Goal: Information Seeking & Learning: Learn about a topic

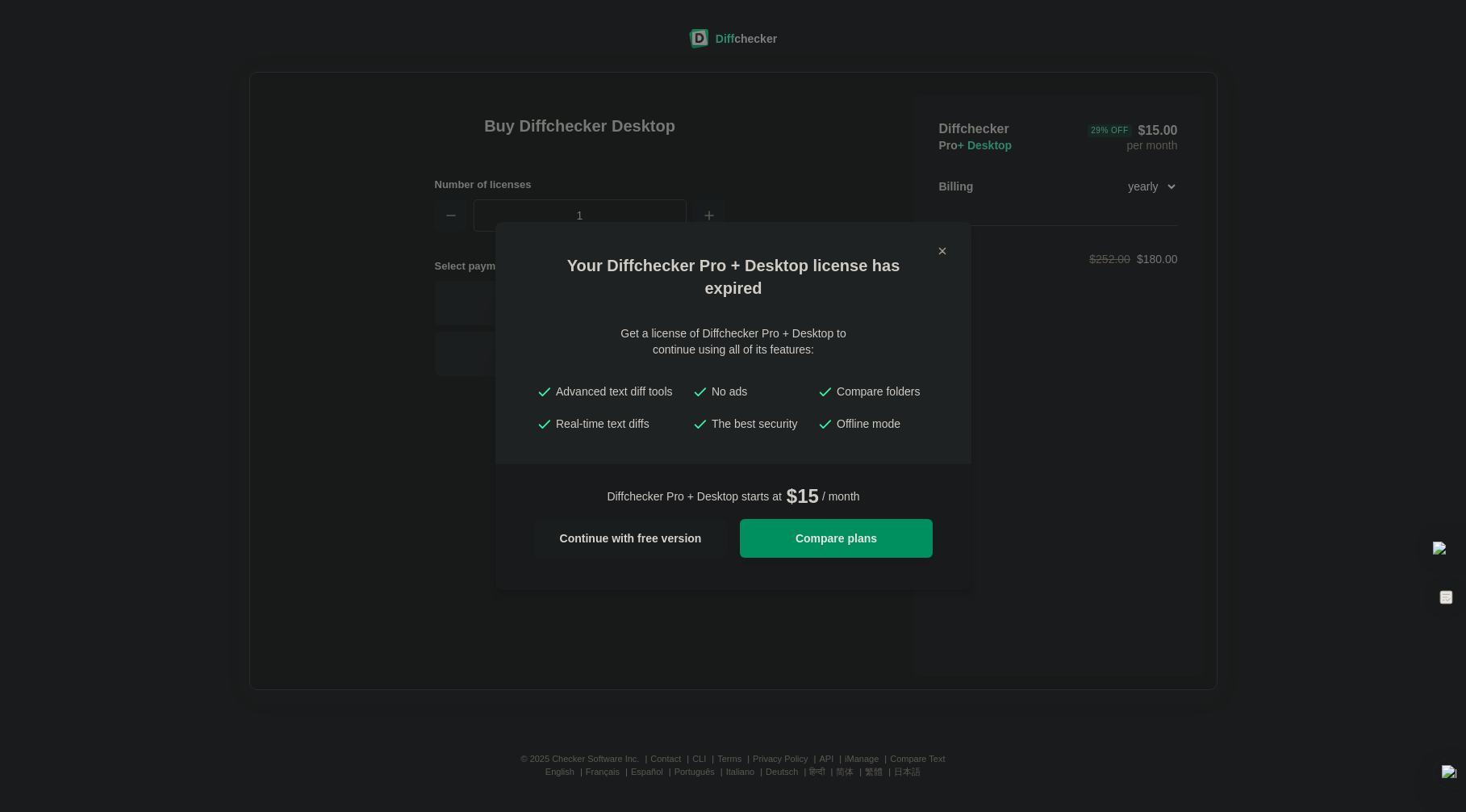
click at [778, 550] on link "Compare plans" at bounding box center [836, 538] width 193 height 38
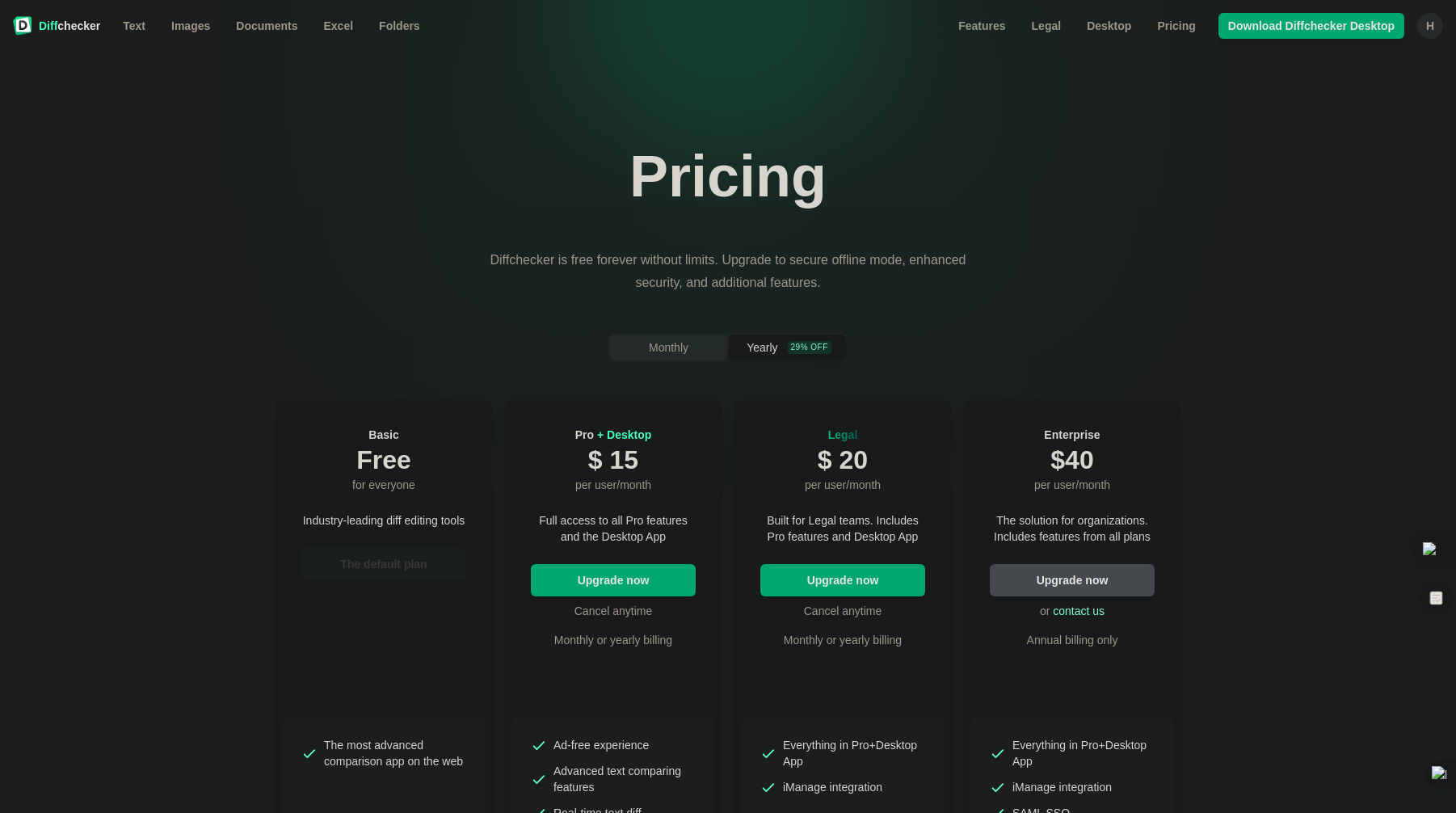
click at [655, 351] on span "Monthly" at bounding box center [668, 348] width 46 height 16
click at [744, 347] on button "Yearly 29% off" at bounding box center [788, 347] width 117 height 26
click at [186, 31] on span "Images" at bounding box center [190, 26] width 45 height 16
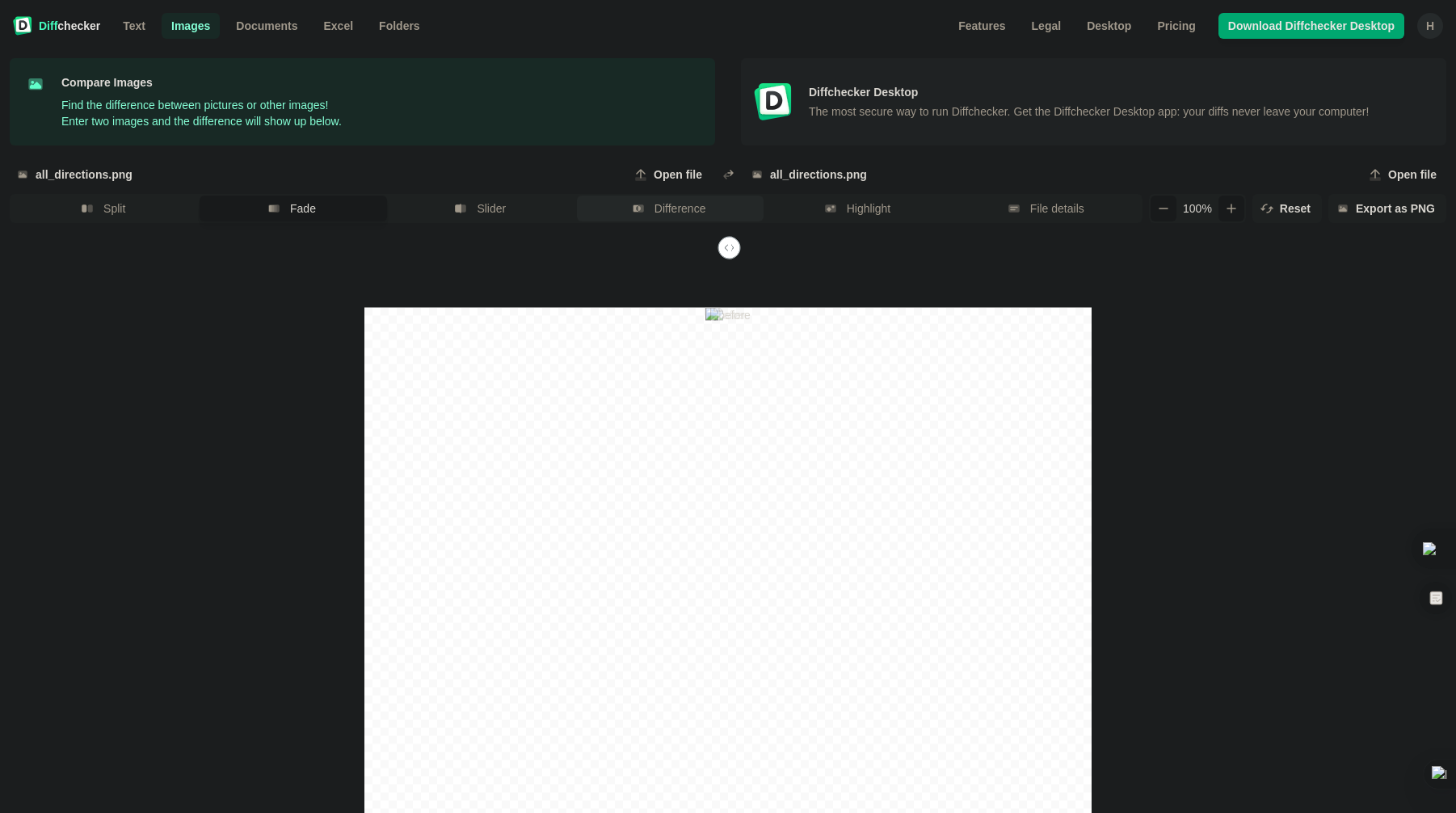
click at [649, 201] on button "Difference" at bounding box center [670, 209] width 187 height 26
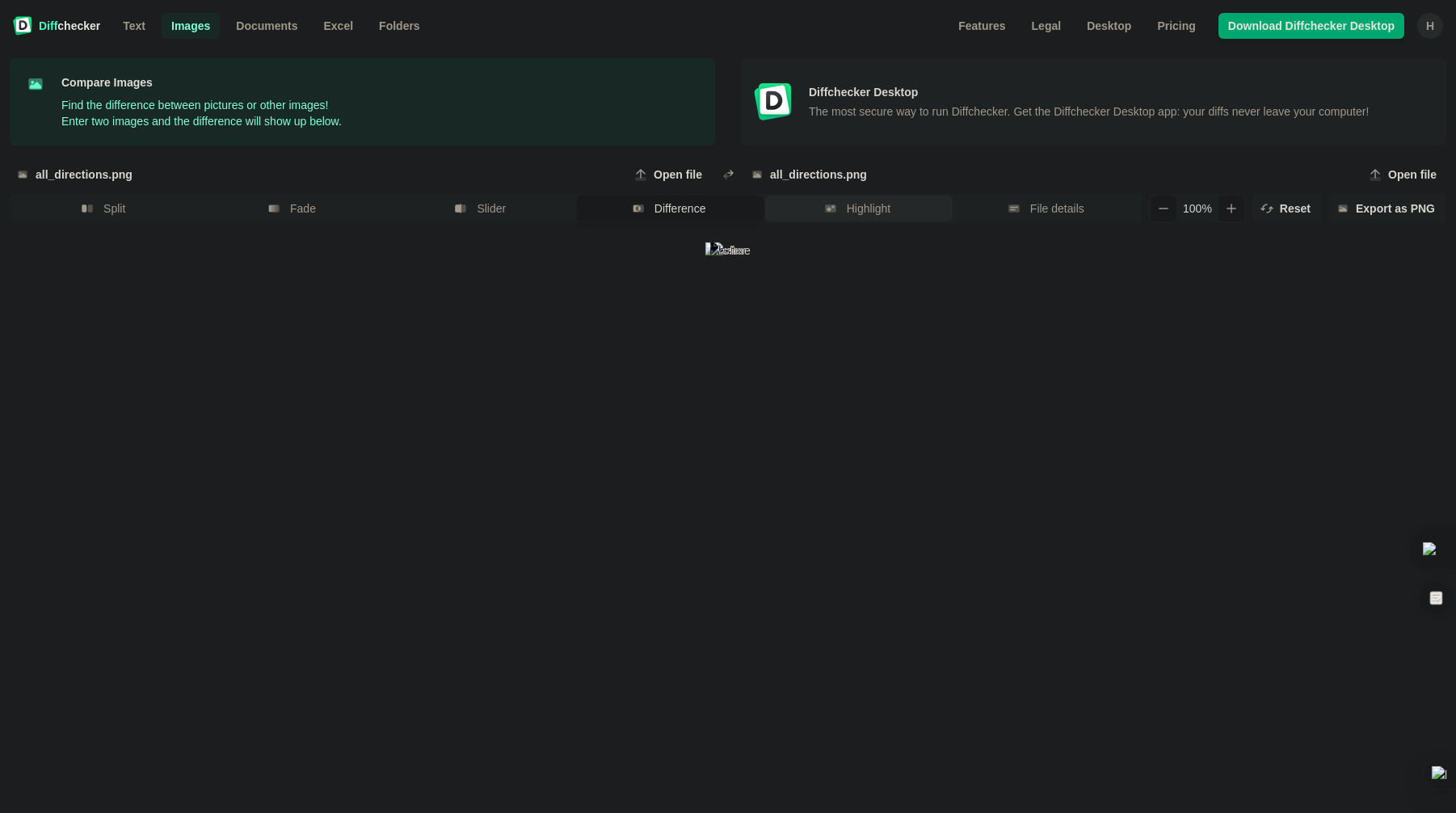
click at [867, 204] on span "Highlight" at bounding box center [868, 209] width 50 height 16
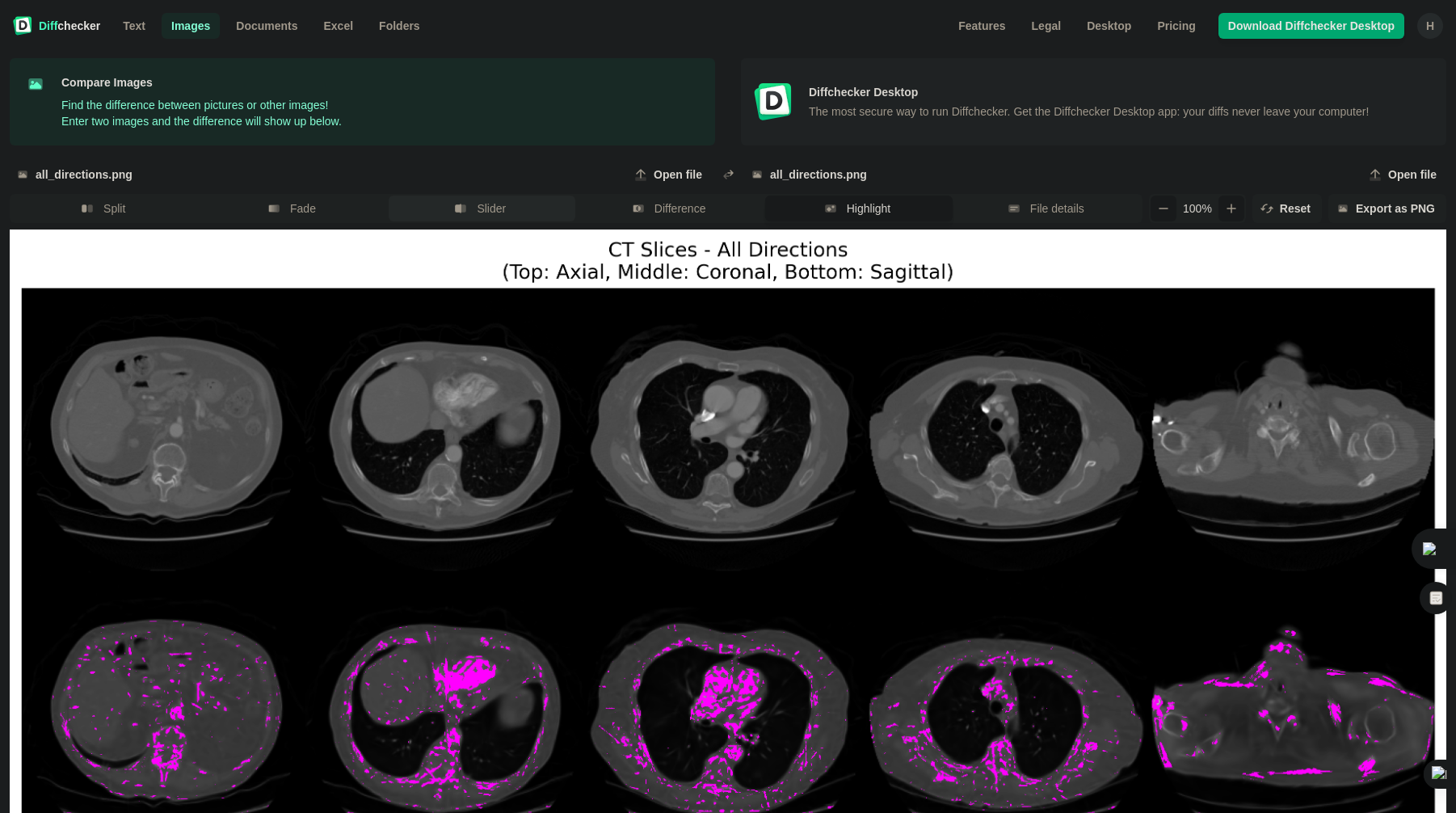
click at [491, 205] on span "Slider" at bounding box center [491, 209] width 36 height 16
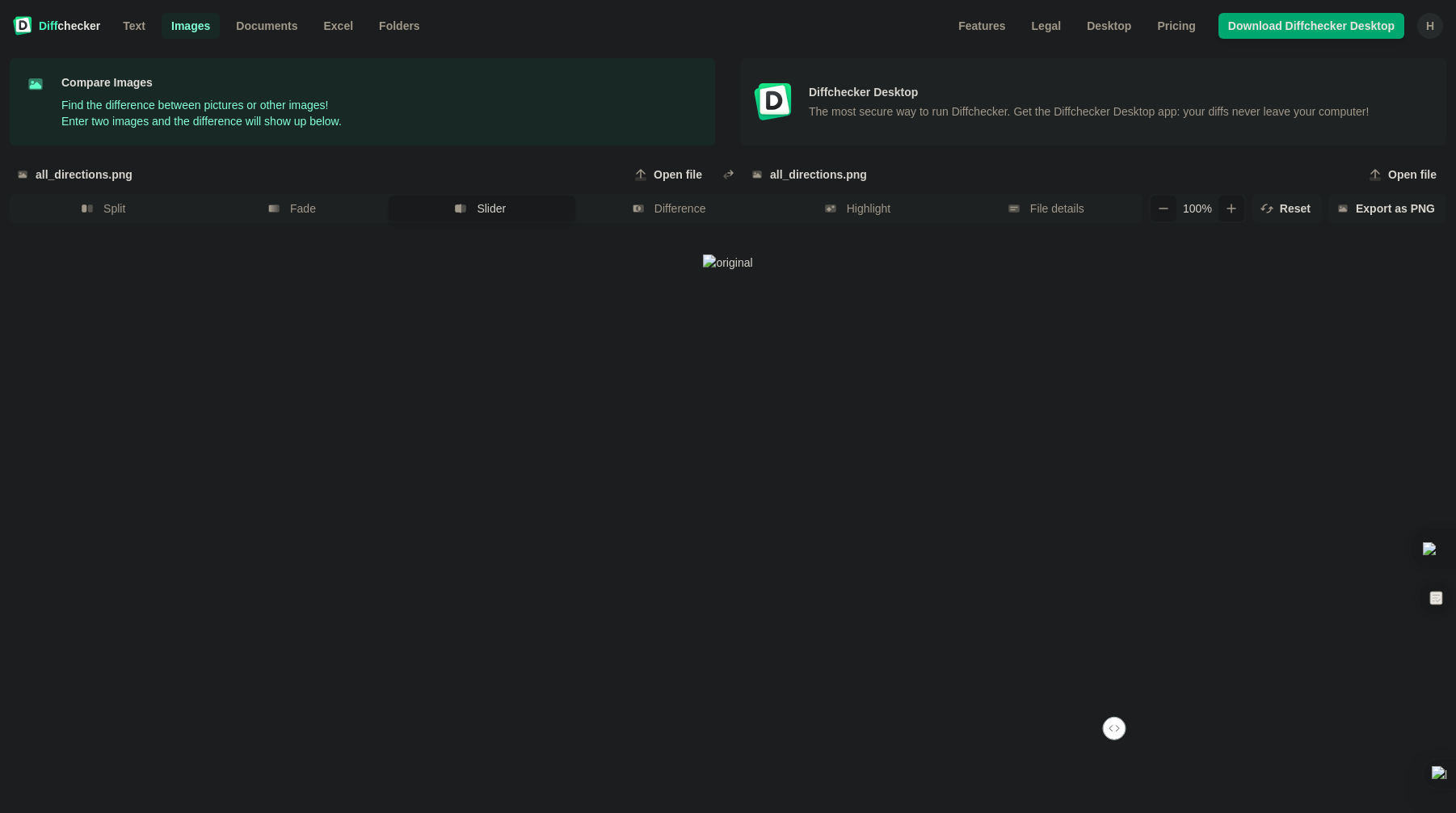
drag, startPoint x: 727, startPoint y: 735, endPoint x: 1111, endPoint y: 714, distance: 384.6
click at [1111, 728] on input "range" at bounding box center [730, 735] width 797 height 15
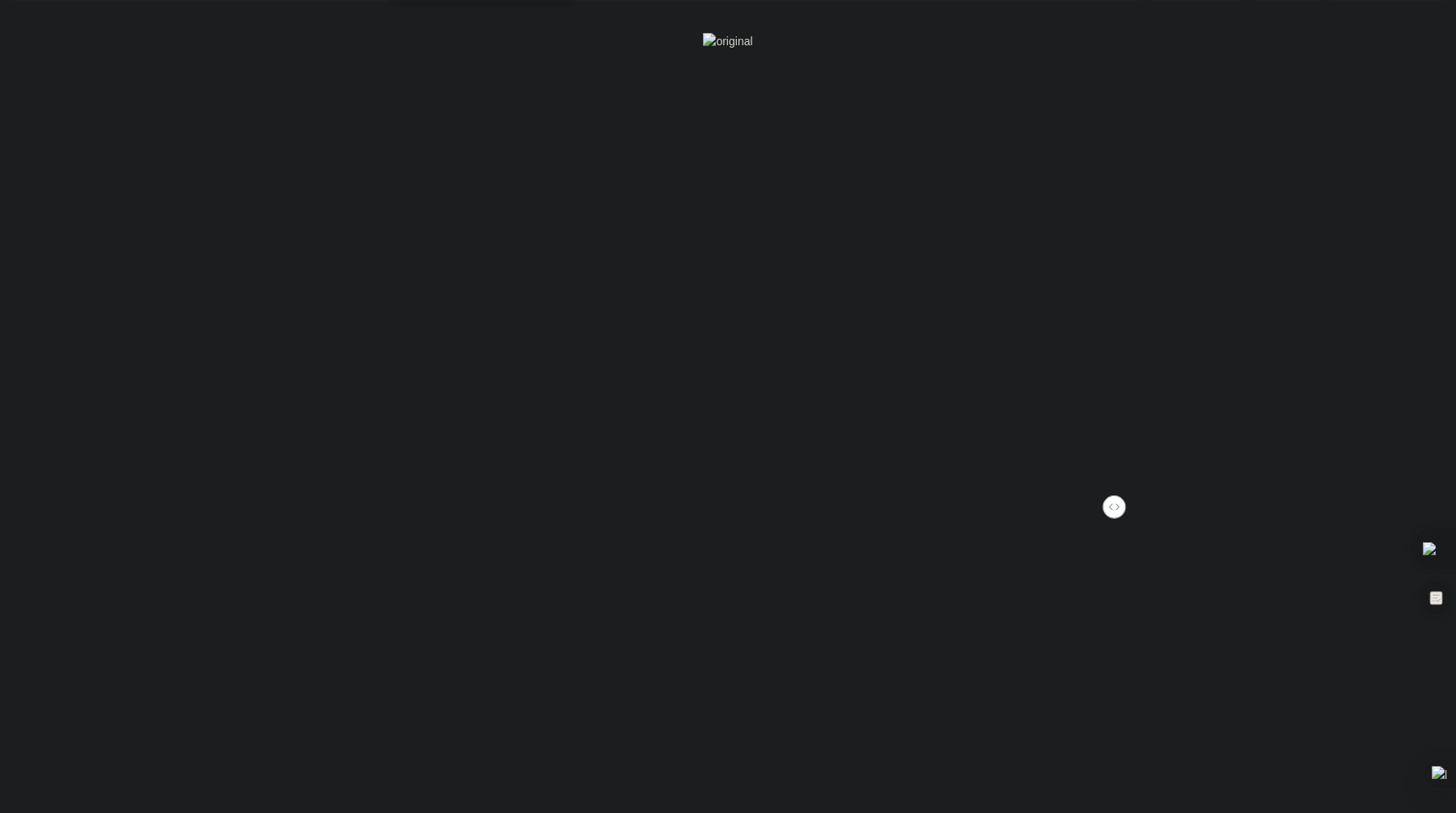
scroll to position [243, 0]
drag, startPoint x: 1116, startPoint y: 481, endPoint x: 1021, endPoint y: 494, distance: 95.9
click at [1021, 494] on input "range" at bounding box center [730, 493] width 797 height 15
drag, startPoint x: 1027, startPoint y: 220, endPoint x: 1152, endPoint y: 222, distance: 125.0
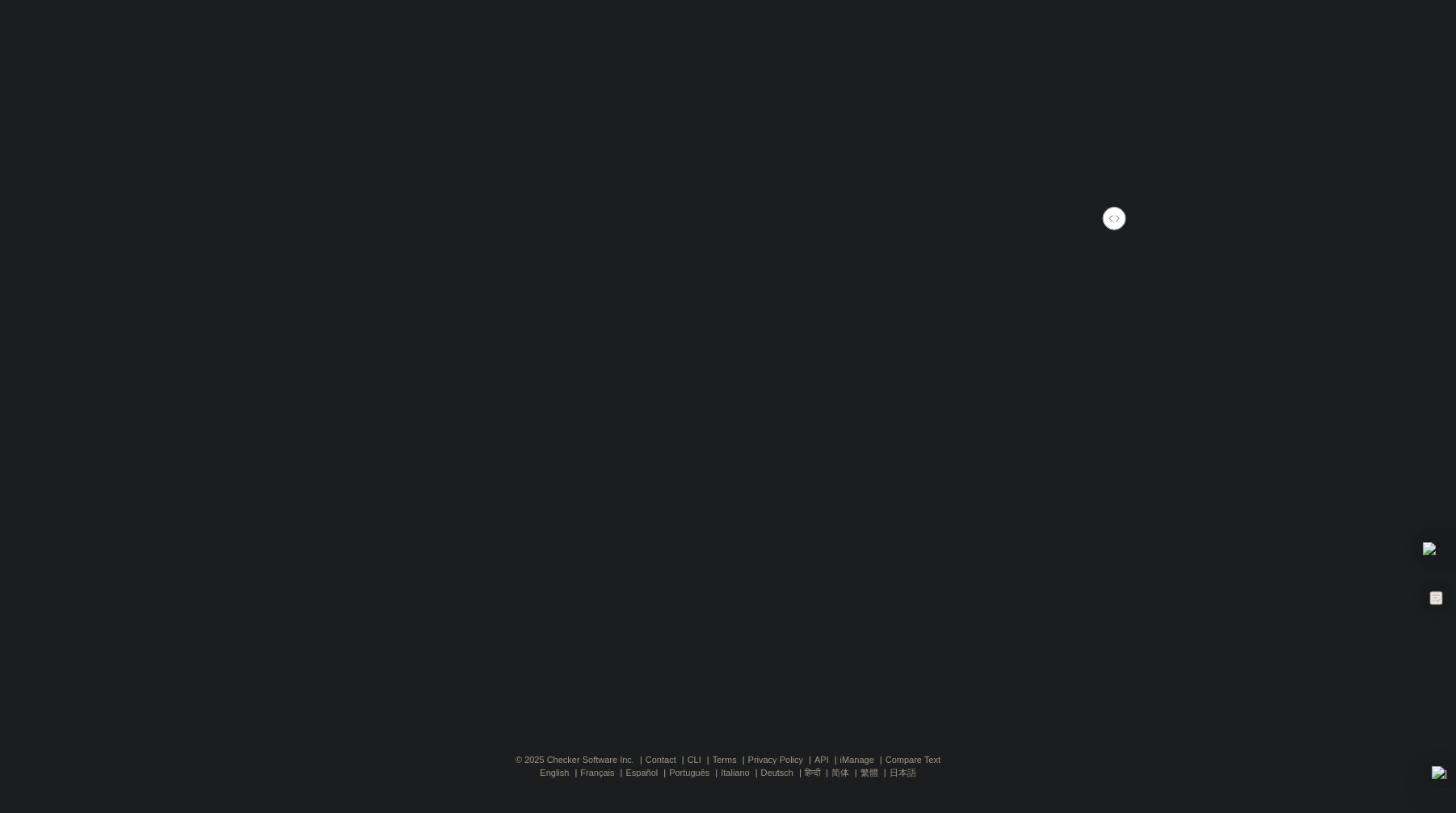
type input "1"
click at [1128, 227] on input "range" at bounding box center [730, 225] width 797 height 15
